Goal: Task Accomplishment & Management: Manage account settings

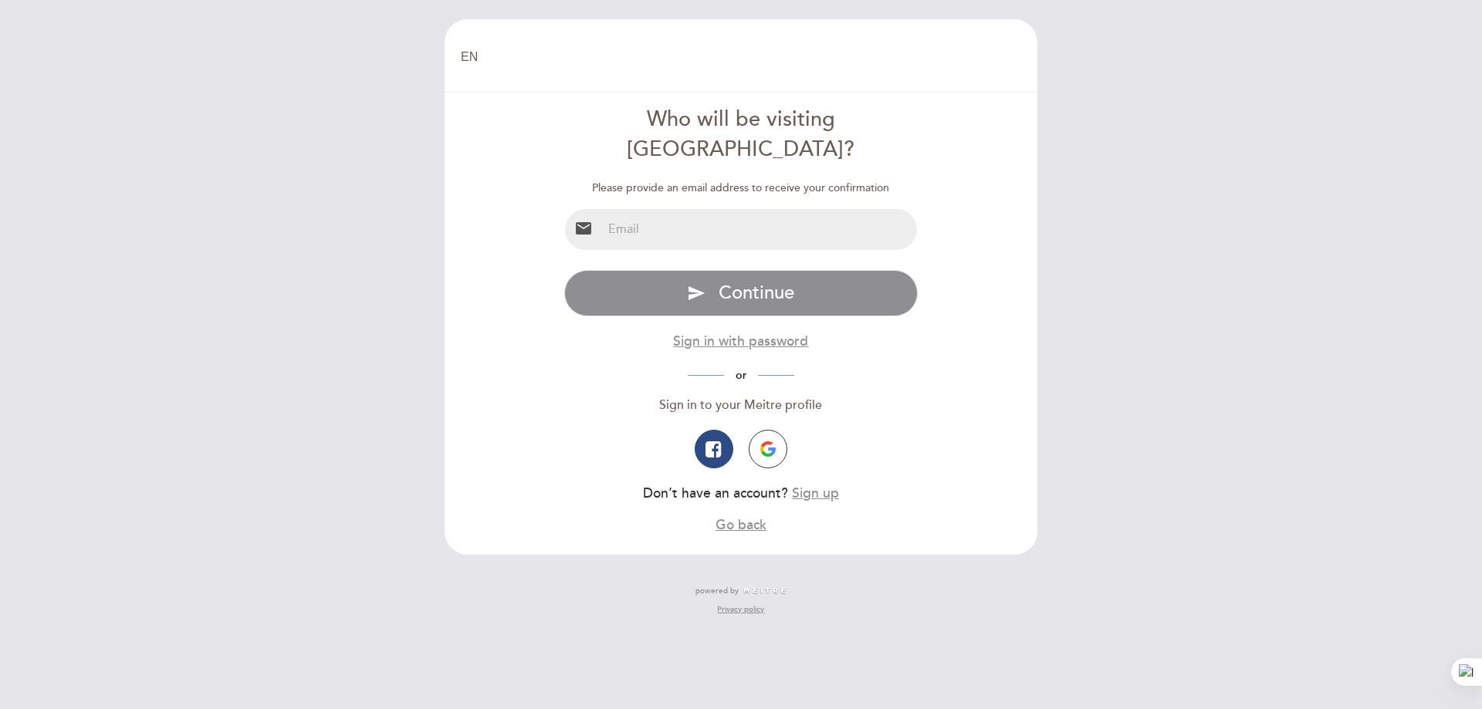
click at [740, 209] on input "email" at bounding box center [760, 229] width 316 height 41
type input "[PERSON_NAME][EMAIL_ADDRESS][PERSON_NAME][DOMAIN_NAME]"
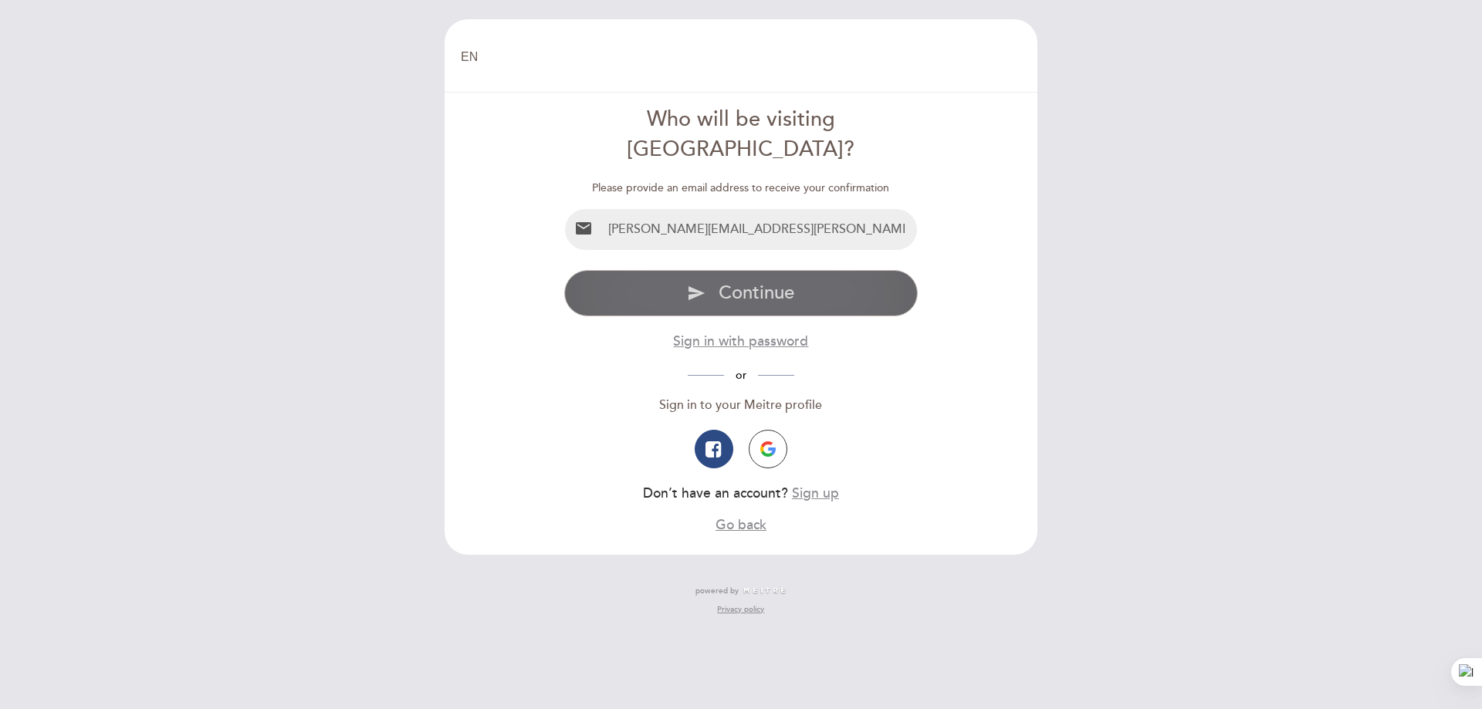
click at [747, 282] on span "Continue" at bounding box center [757, 293] width 76 height 22
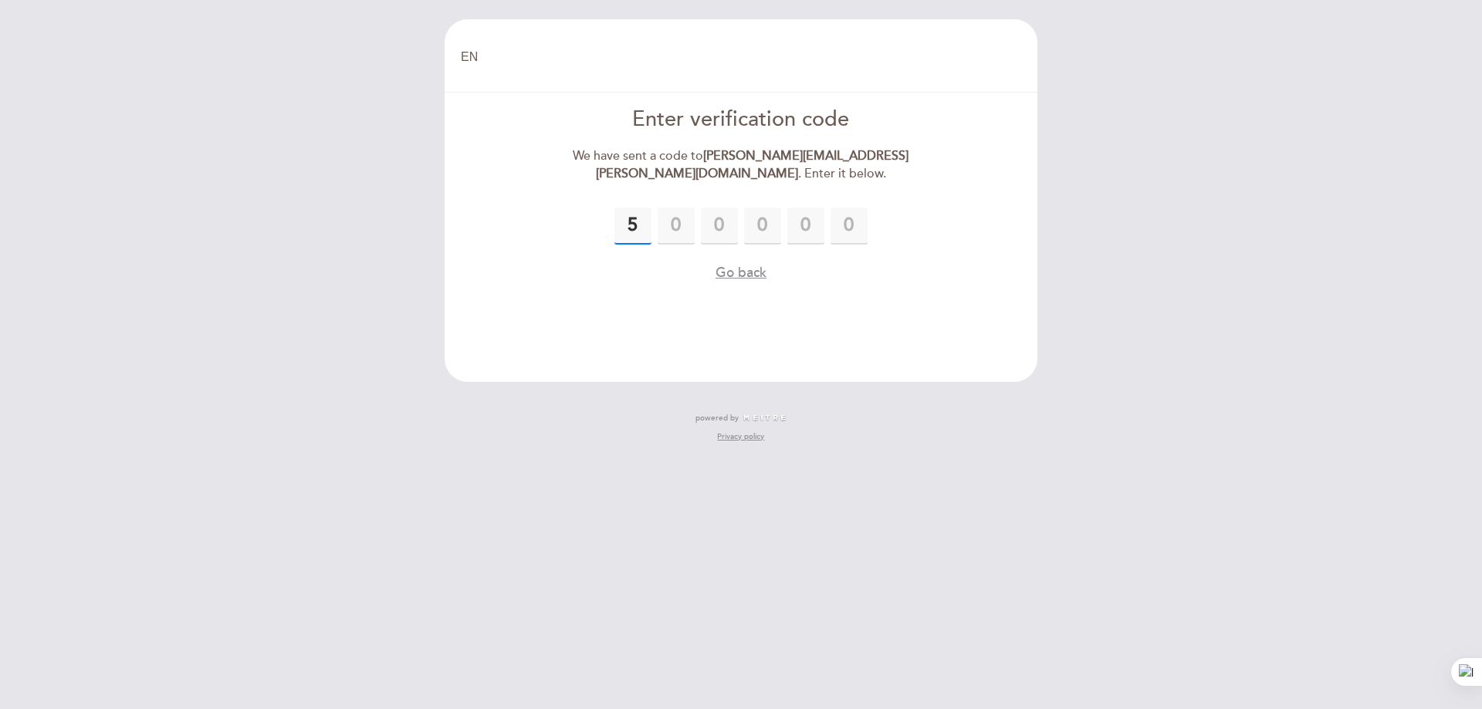
type input "5"
type input "2"
type input "8"
type input "0"
type input "8"
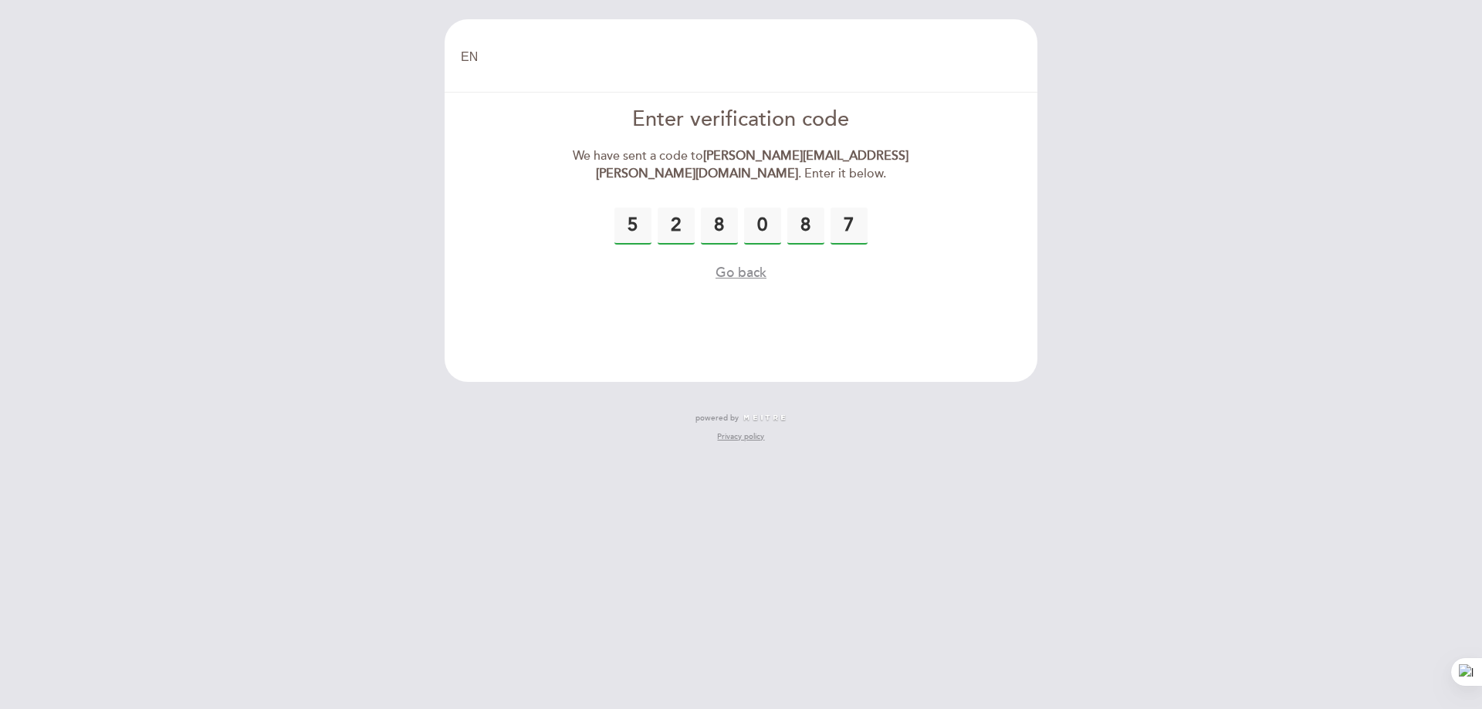
type input "7"
